Goal: Transaction & Acquisition: Purchase product/service

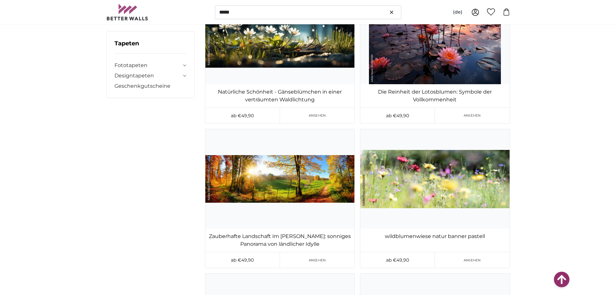
scroll to position [3365, 0]
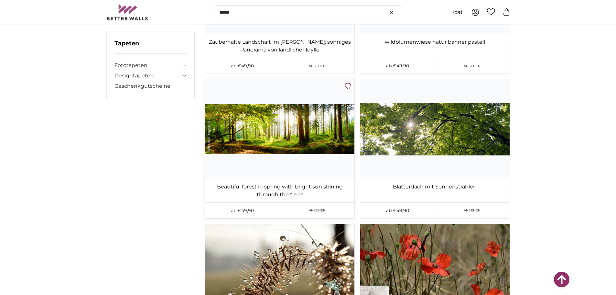
click at [314, 116] on img at bounding box center [279, 128] width 149 height 99
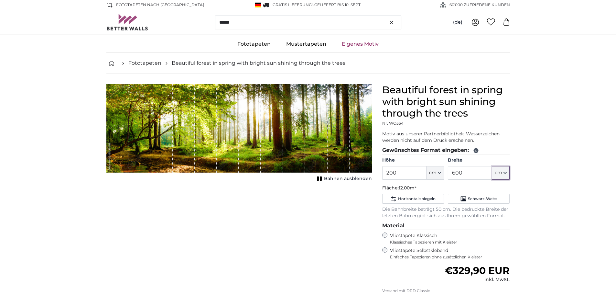
click at [504, 174] on icon "button" at bounding box center [505, 172] width 3 height 3
click at [504, 172] on icon "button" at bounding box center [505, 172] width 3 height 3
click at [464, 171] on input "600" at bounding box center [470, 173] width 44 height 14
type input "6"
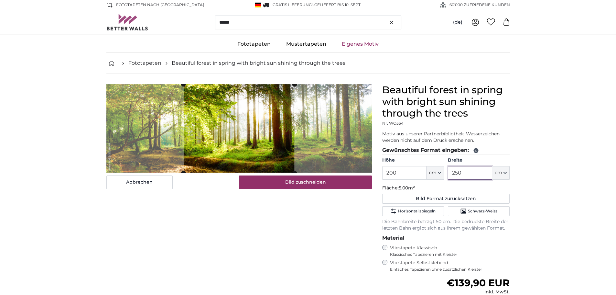
type input "250"
click at [439, 172] on icon "button" at bounding box center [439, 172] width 3 height 3
click at [419, 171] on input "200" at bounding box center [404, 173] width 44 height 14
type input "2"
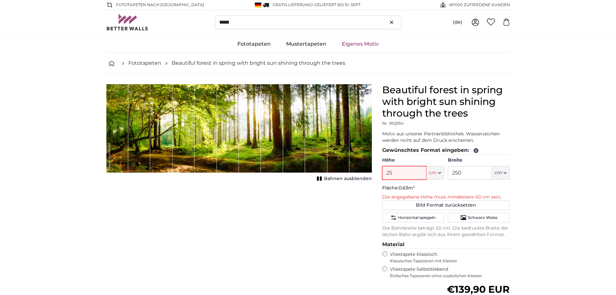
type input "250"
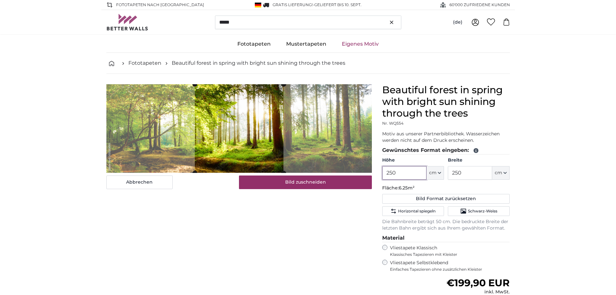
click at [378, 138] on product-detail "Abbrechen Bild zuschneiden Bahnen ausblenden Beautiful forest in spring with br…" at bounding box center [308, 228] width 414 height 309
type input "250"
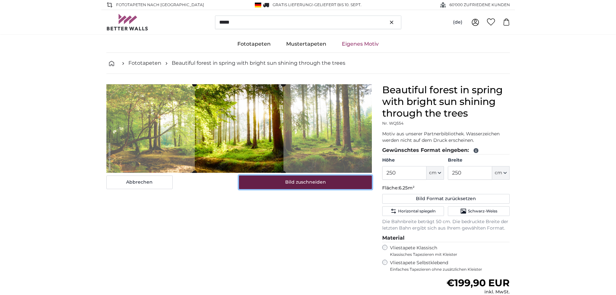
click at [336, 183] on button "Bild zuschneiden" at bounding box center [305, 182] width 133 height 14
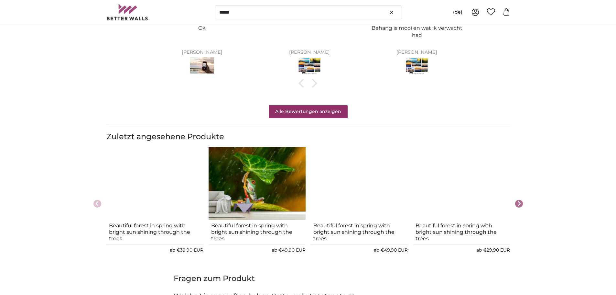
scroll to position [550, 0]
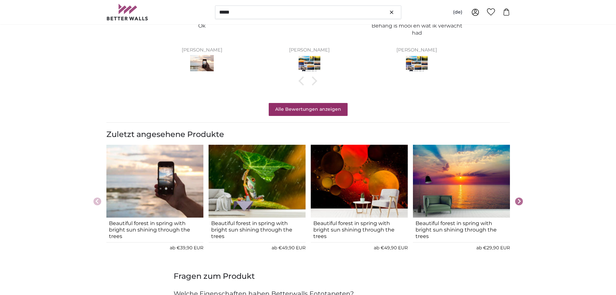
click at [470, 158] on img "4 of 9" at bounding box center [461, 181] width 97 height 73
